Goal: Task Accomplishment & Management: Use online tool/utility

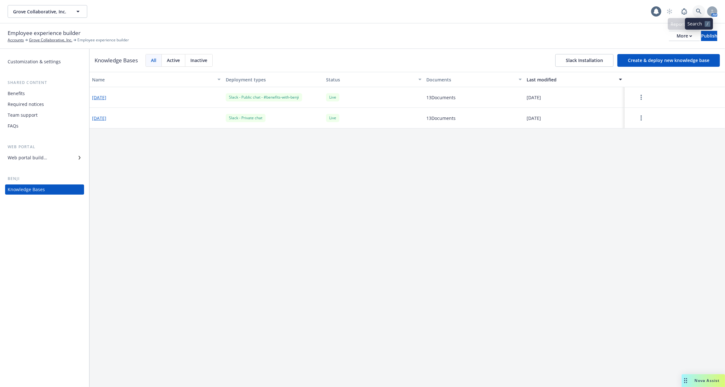
click at [698, 11] on icon at bounding box center [699, 12] width 6 height 6
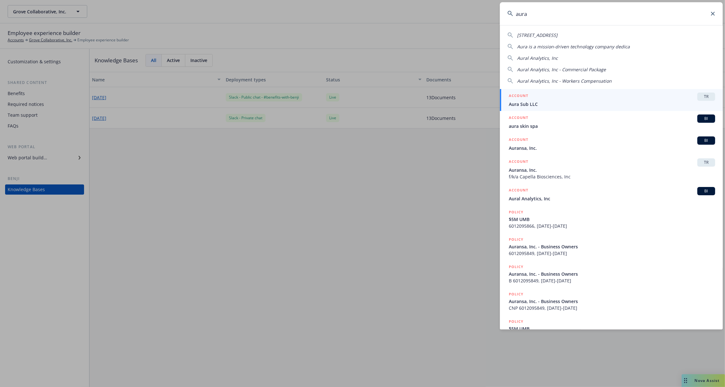
type input "aura"
click at [552, 106] on span "Aura Sub LLC" at bounding box center [612, 104] width 206 height 7
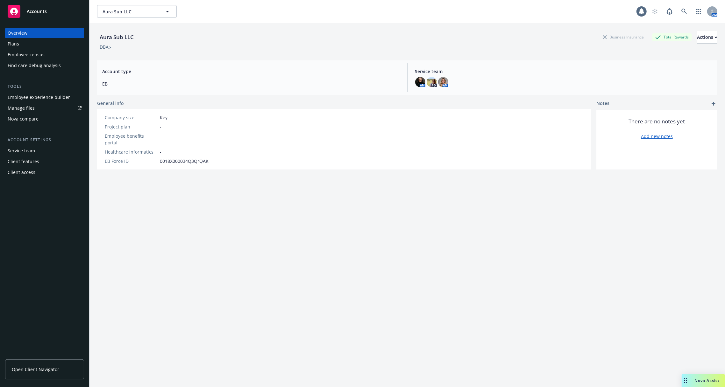
click at [36, 99] on div "Employee experience builder" at bounding box center [39, 97] width 62 height 10
click at [43, 99] on div "Employee experience builder" at bounding box center [39, 97] width 62 height 10
click at [25, 102] on div "Employee experience builder" at bounding box center [39, 97] width 62 height 10
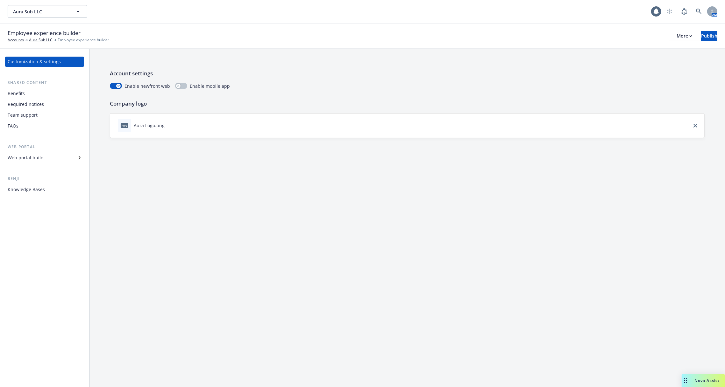
click at [62, 95] on div "Benefits" at bounding box center [45, 93] width 74 height 10
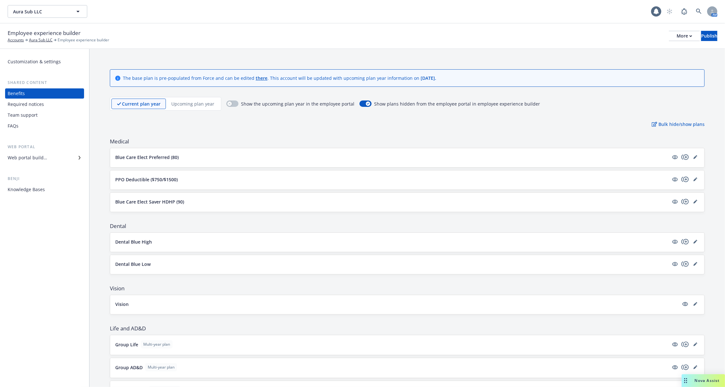
click at [39, 191] on div "Knowledge Bases" at bounding box center [26, 190] width 37 height 10
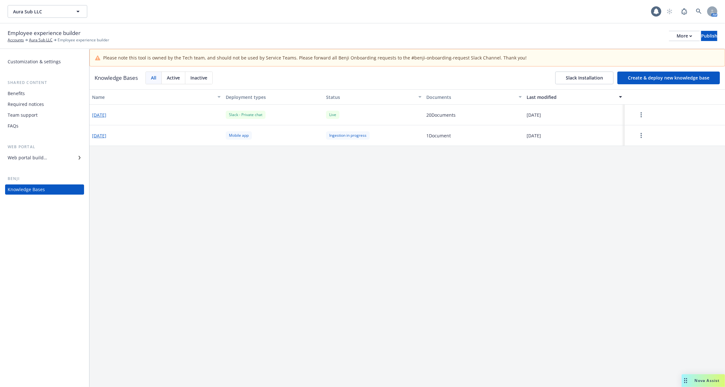
click at [106, 116] on button "[DATE]" at bounding box center [99, 115] width 14 height 7
click at [637, 114] on button "button" at bounding box center [641, 115] width 28 height 13
click at [637, 142] on div "Update knowledge base content" at bounding box center [642, 142] width 84 height 11
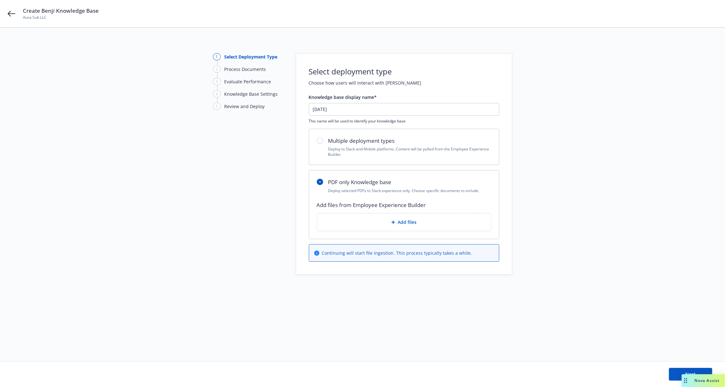
click at [381, 219] on div "Add files" at bounding box center [404, 222] width 164 height 7
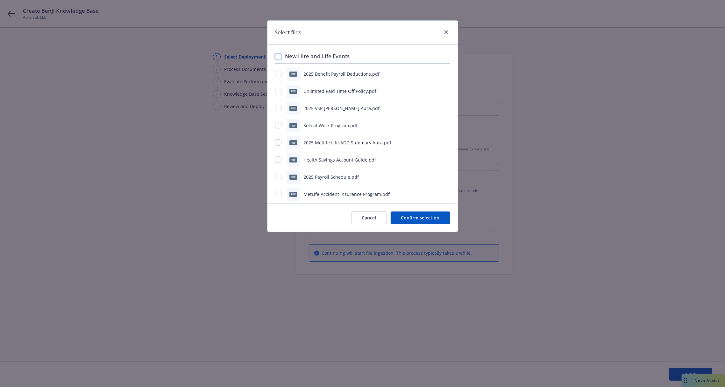
click at [279, 53] on input "checkbox" at bounding box center [278, 56] width 6 height 6
checkbox input "true"
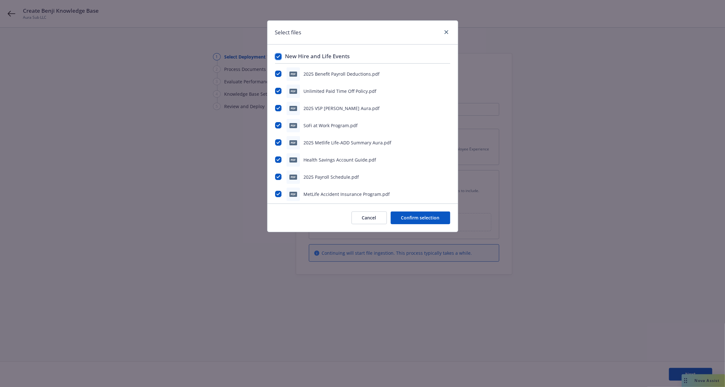
checkbox input "true"
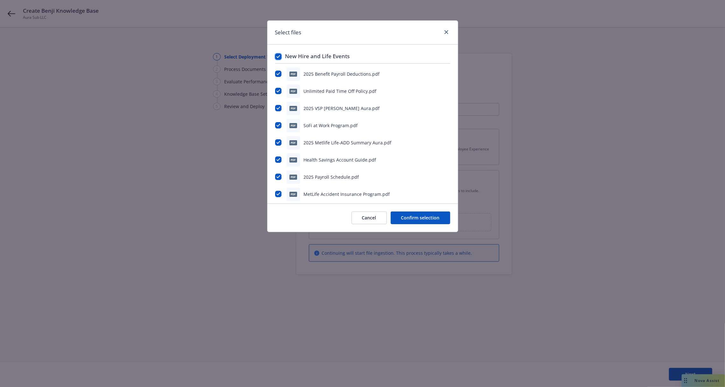
checkbox input "true"
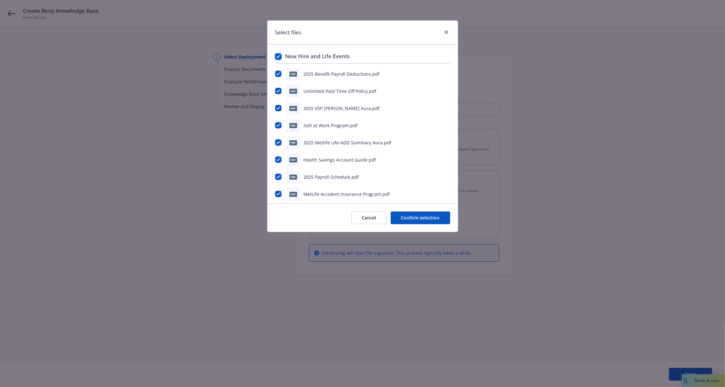
checkbox input "true"
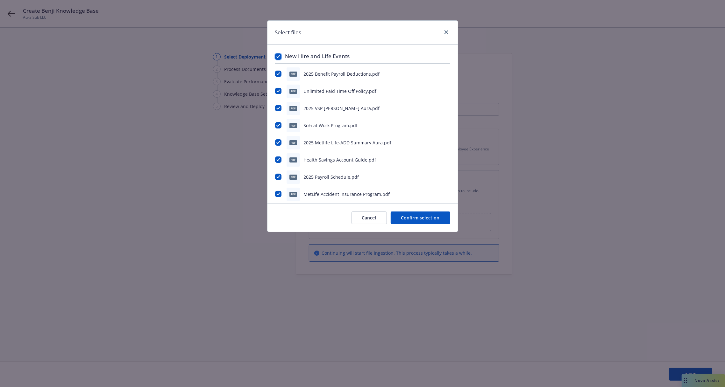
checkbox input "true"
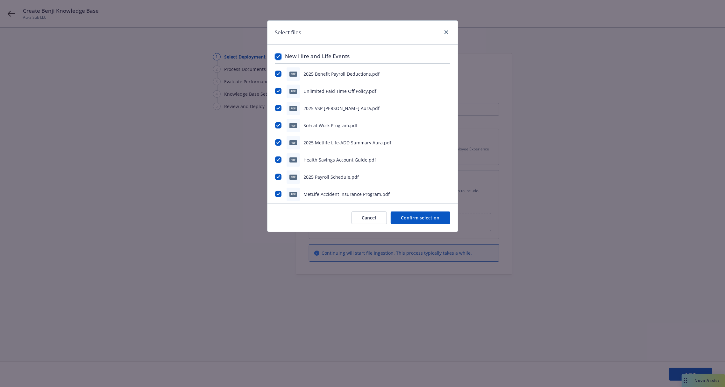
checkbox input "true"
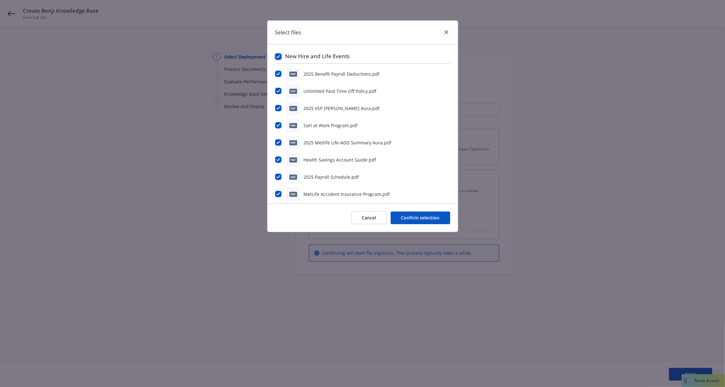
checkbox input "true"
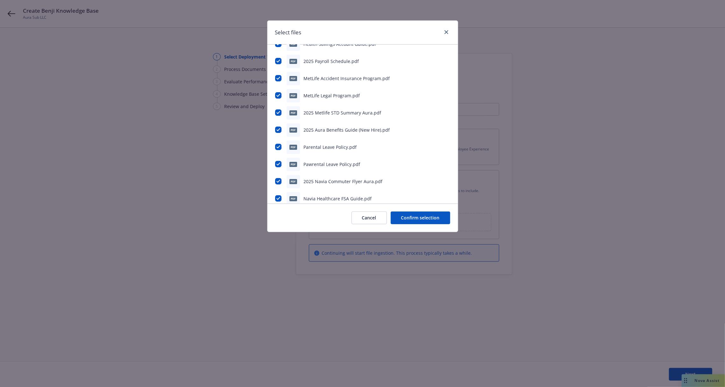
scroll to position [168, 0]
click at [373, 218] on button "Cancel" at bounding box center [368, 218] width 35 height 13
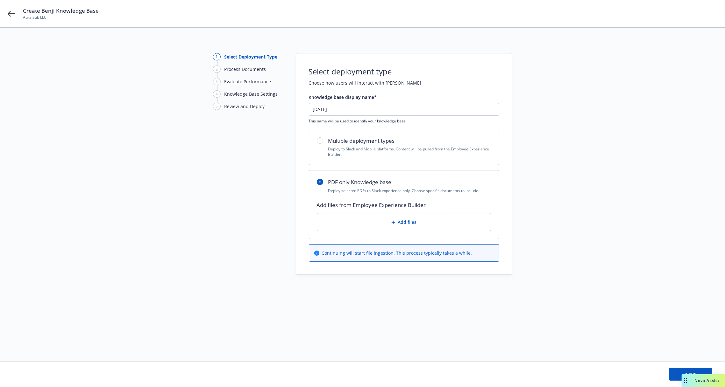
click at [396, 227] on div "Add files" at bounding box center [404, 223] width 174 height 18
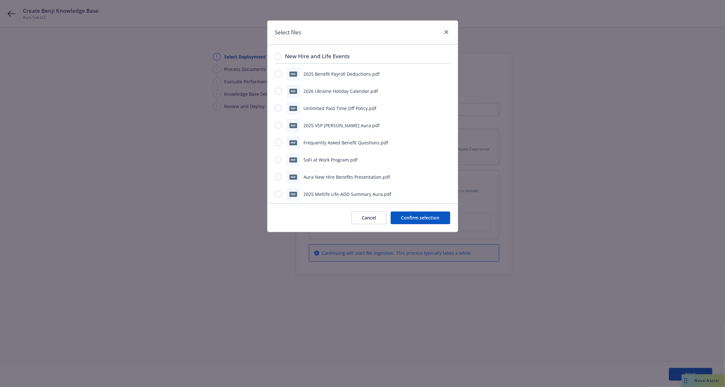
click at [275, 59] on div "New Hire and Life Events" at bounding box center [362, 57] width 175 height 11
click at [272, 53] on div "New Hire and Life Events pdf 2025 Benefit Payroll Deductions.pdf pdf 2026 [GEOG…" at bounding box center [362, 124] width 190 height 159
click at [281, 57] on div "New Hire and Life Events" at bounding box center [362, 57] width 175 height 11
click at [277, 57] on input "checkbox" at bounding box center [278, 56] width 6 height 6
checkbox input "true"
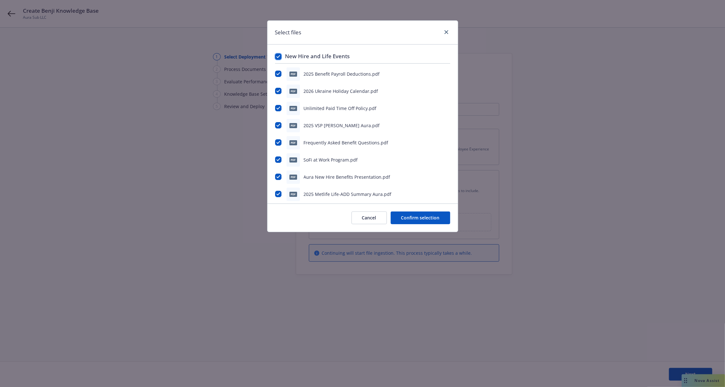
checkbox input "true"
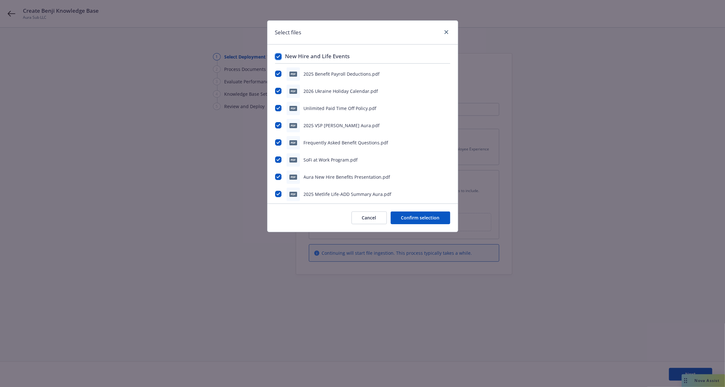
checkbox input "true"
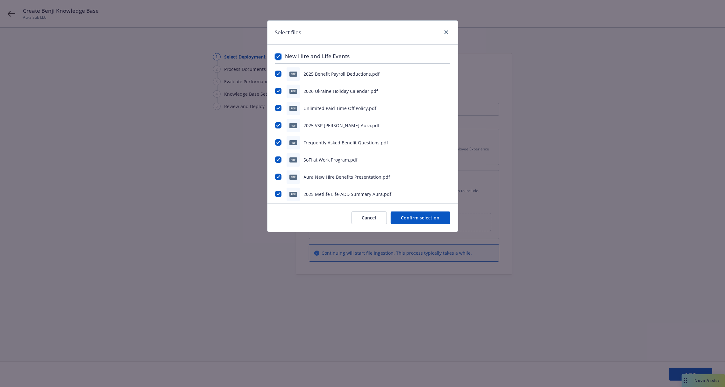
checkbox input "true"
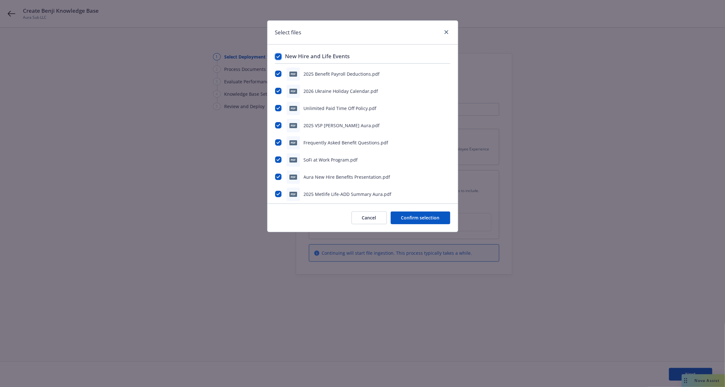
checkbox input "true"
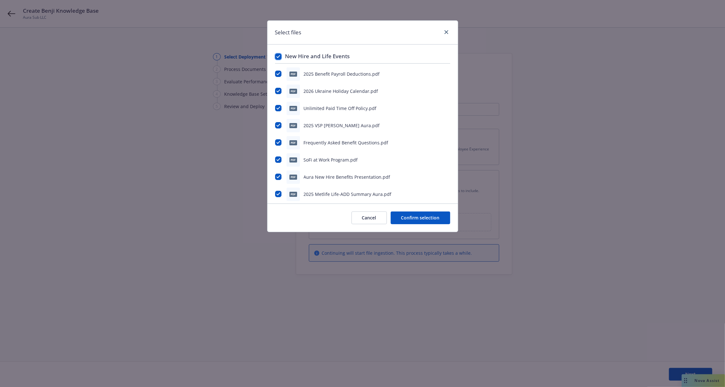
checkbox input "true"
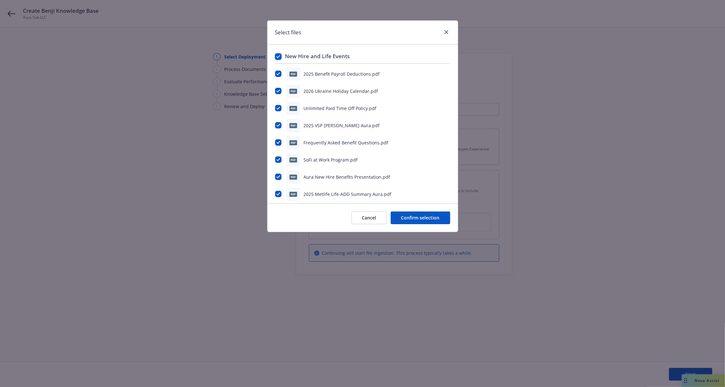
checkbox input "true"
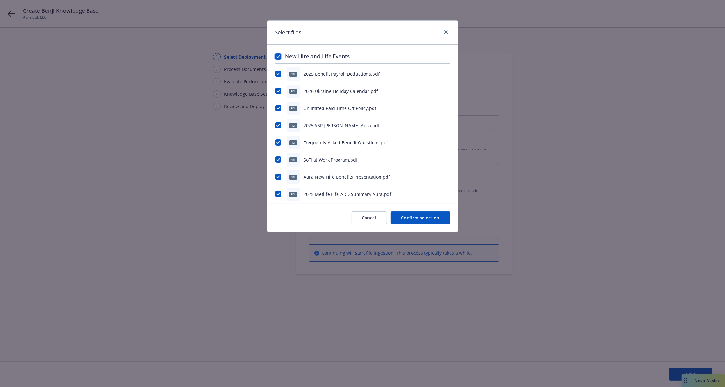
checkbox input "true"
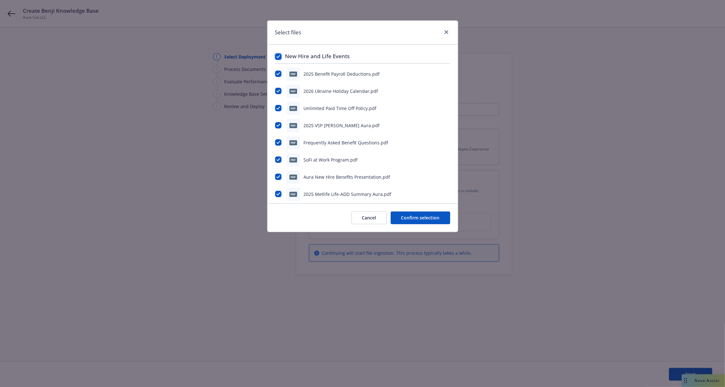
checkbox input "true"
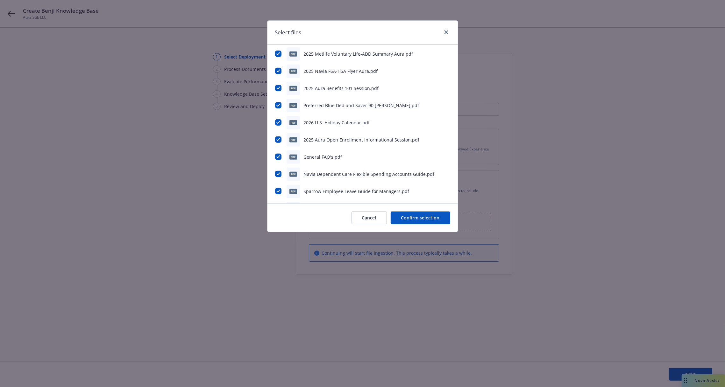
scroll to position [520, 0]
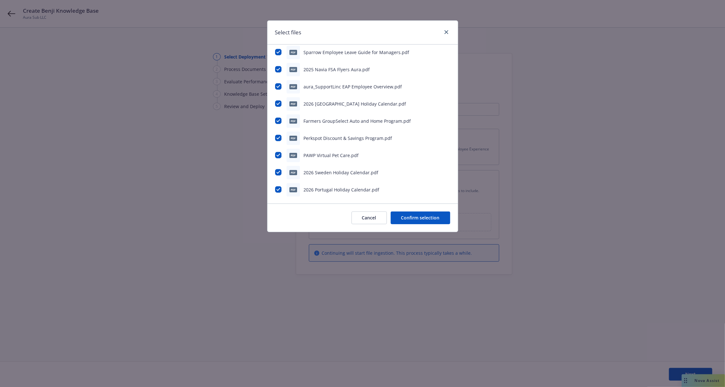
click at [409, 220] on button "Confirm selection" at bounding box center [421, 218] width 60 height 13
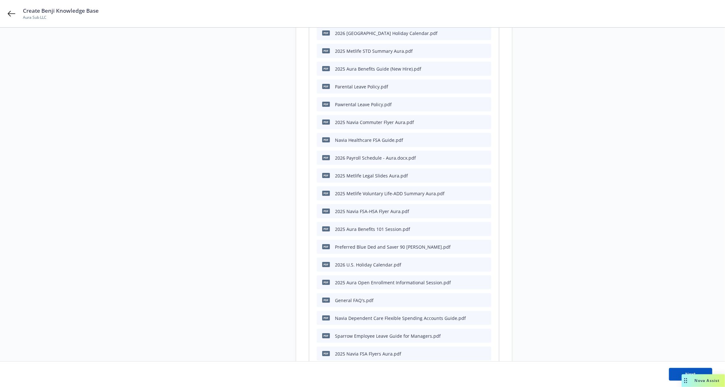
scroll to position [464, 0]
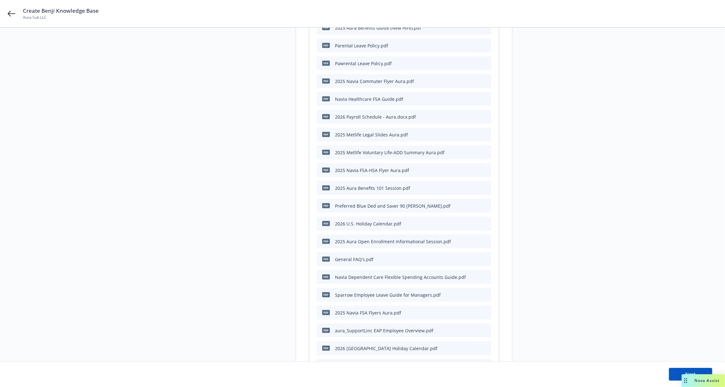
click at [667, 370] on div "Next" at bounding box center [362, 374] width 699 height 13
click at [673, 370] on button "Next" at bounding box center [690, 374] width 43 height 13
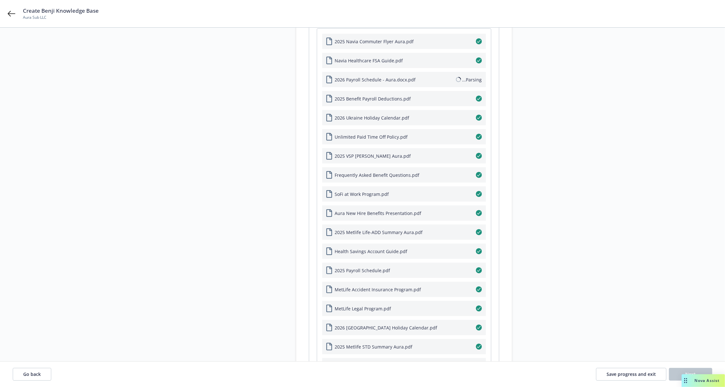
scroll to position [0, 0]
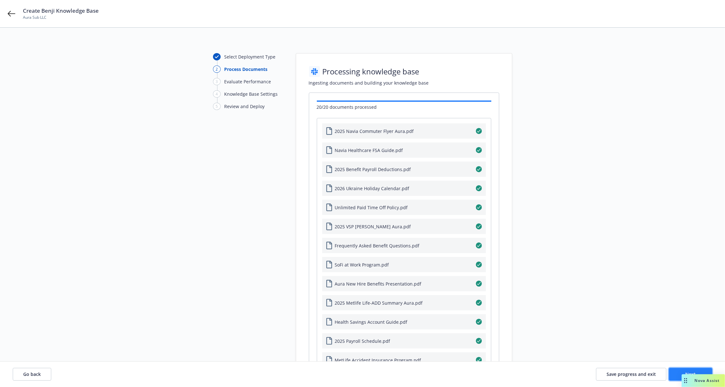
click at [672, 373] on button "Next" at bounding box center [690, 374] width 43 height 13
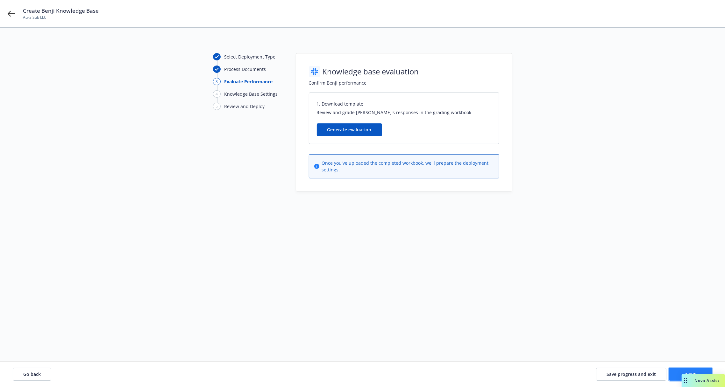
click at [672, 373] on button "Next" at bounding box center [690, 374] width 43 height 13
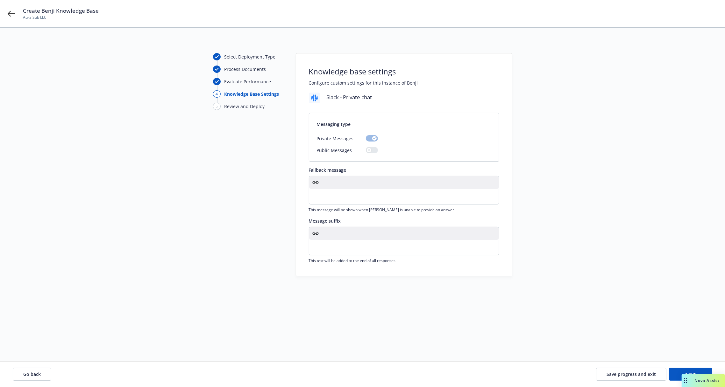
click at [338, 244] on p "editable markdown" at bounding box center [404, 248] width 182 height 8
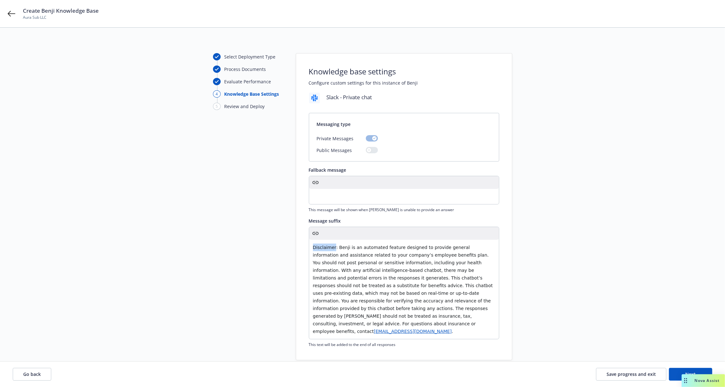
drag, startPoint x: 334, startPoint y: 248, endPoint x: 305, endPoint y: 247, distance: 29.9
click at [305, 247] on div "Knowledge base settings Configure custom settings for this instance of [PERSON_…" at bounding box center [404, 206] width 216 height 307
click at [334, 250] on p "Disclaimer: Benji is an automated feature designed to provide general informati…" at bounding box center [404, 290] width 182 height 92
drag, startPoint x: 335, startPoint y: 250, endPoint x: 295, endPoint y: 248, distance: 40.1
click at [295, 248] on div "Select Deployment Type Process Documents Evaluate Performance 4 Knowledge Base …" at bounding box center [362, 206] width 709 height 307
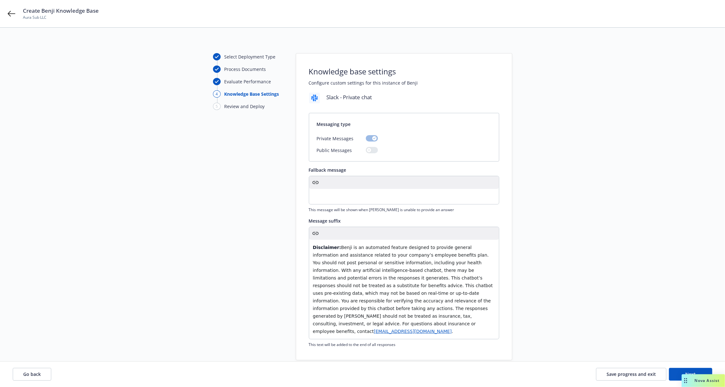
click at [389, 277] on span "Benji is an automated feature designed to provide general information and assis…" at bounding box center [403, 289] width 181 height 89
click at [694, 369] on button "Next" at bounding box center [690, 374] width 43 height 13
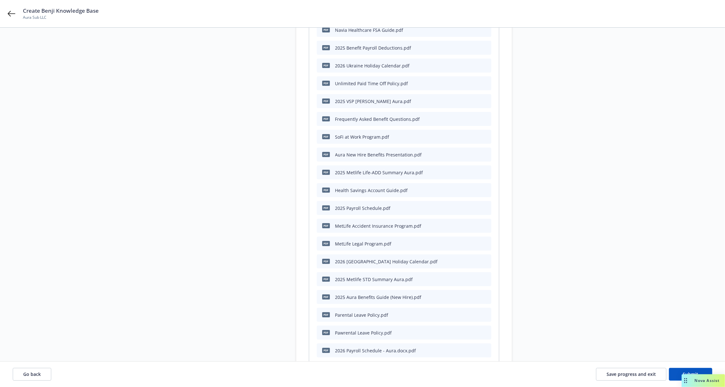
scroll to position [446, 0]
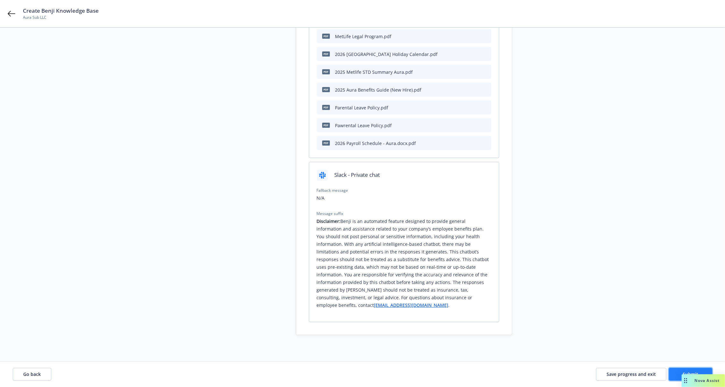
click at [676, 371] on button "Submit" at bounding box center [690, 374] width 43 height 13
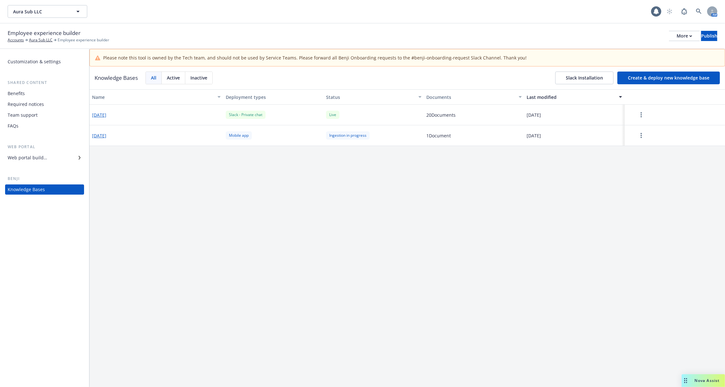
click at [382, 285] on div "Name Deployment types Status Documents Last modified [DATE] Slack - Private cha…" at bounding box center [406, 246] width 635 height 315
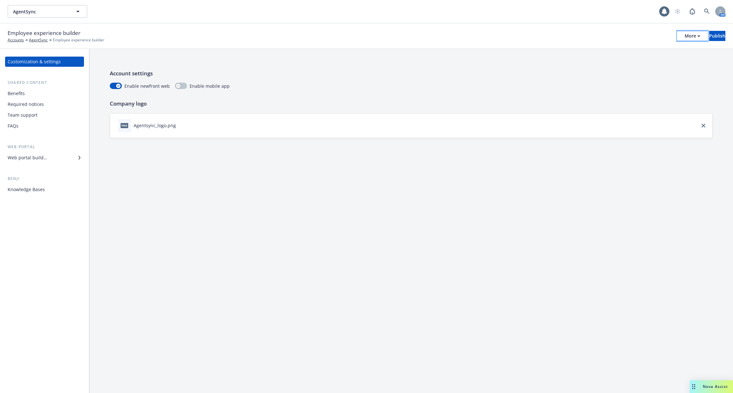
click at [685, 36] on div "More" at bounding box center [693, 36] width 16 height 10
click at [659, 64] on link "Copy portal link" at bounding box center [640, 63] width 94 height 13
